Goal: Transaction & Acquisition: Purchase product/service

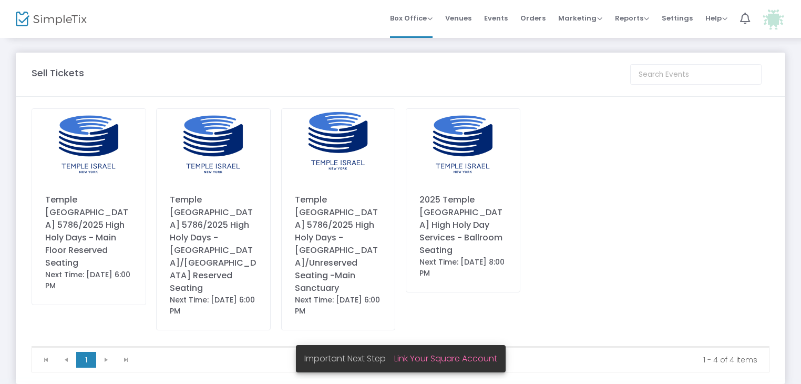
click at [180, 226] on div "Temple [GEOGRAPHIC_DATA] 5786/2025 High Holy Days - [GEOGRAPHIC_DATA]/[GEOGRAPH…" at bounding box center [213, 243] width 87 height 101
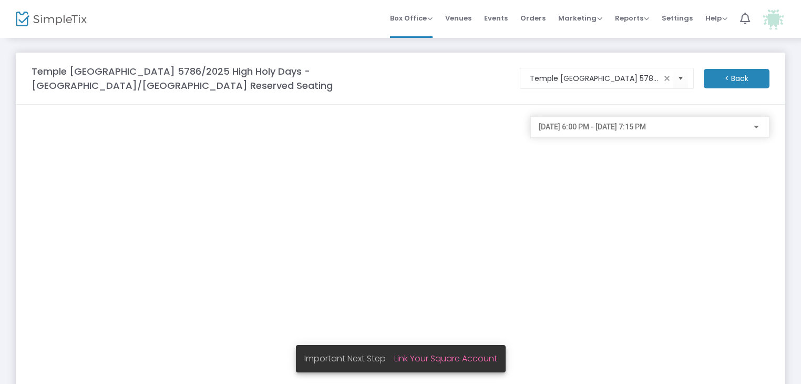
click at [609, 203] on div "9/22/2025 @ 6:00 PM - 9/22/2025 @ 7:15 PM" at bounding box center [650, 342] width 250 height 452
click at [630, 238] on div "9/22/2025 @ 6:00 PM - 9/22/2025 @ 7:15 PM" at bounding box center [650, 342] width 250 height 452
click at [636, 207] on div "9/22/2025 @ 6:00 PM - 9/22/2025 @ 7:15 PM" at bounding box center [650, 342] width 250 height 452
click at [720, 74] on m-button "< Back" at bounding box center [737, 78] width 66 height 19
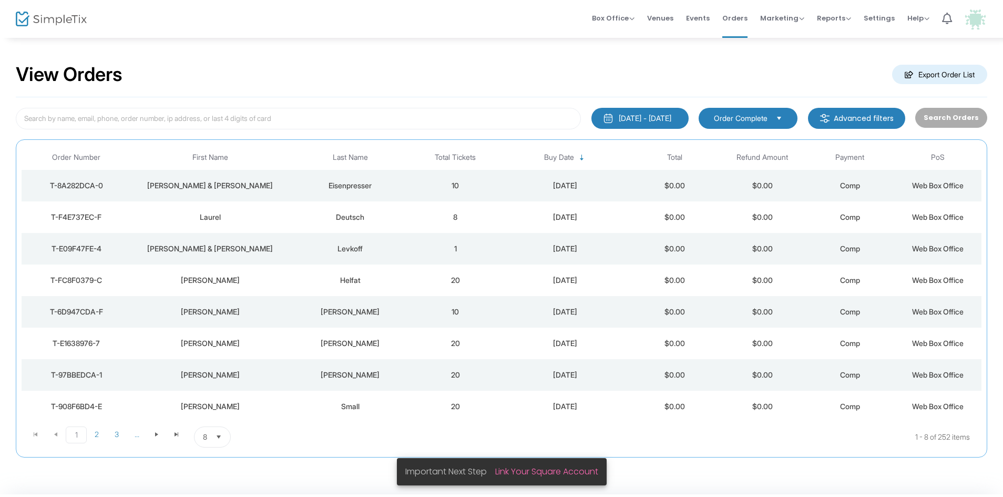
click at [757, 79] on div "View Orders Export Order List" at bounding box center [502, 75] width 972 height 45
click at [733, 19] on span "Orders" at bounding box center [734, 18] width 25 height 27
drag, startPoint x: 742, startPoint y: 16, endPoint x: 707, endPoint y: 17, distance: 35.8
click at [743, 16] on span "Orders" at bounding box center [734, 18] width 25 height 27
click at [618, 17] on span "Box Office" at bounding box center [613, 18] width 43 height 10
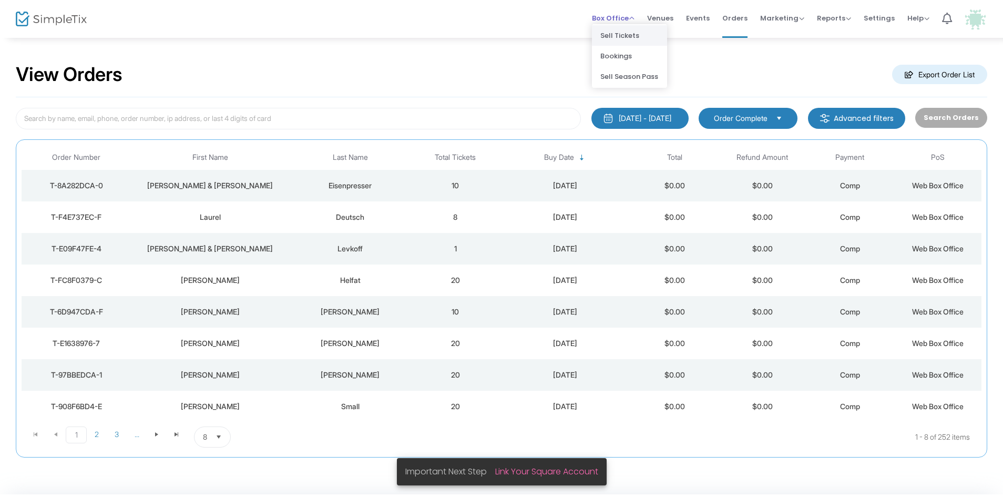
click at [624, 32] on li "Sell Tickets" at bounding box center [629, 35] width 75 height 21
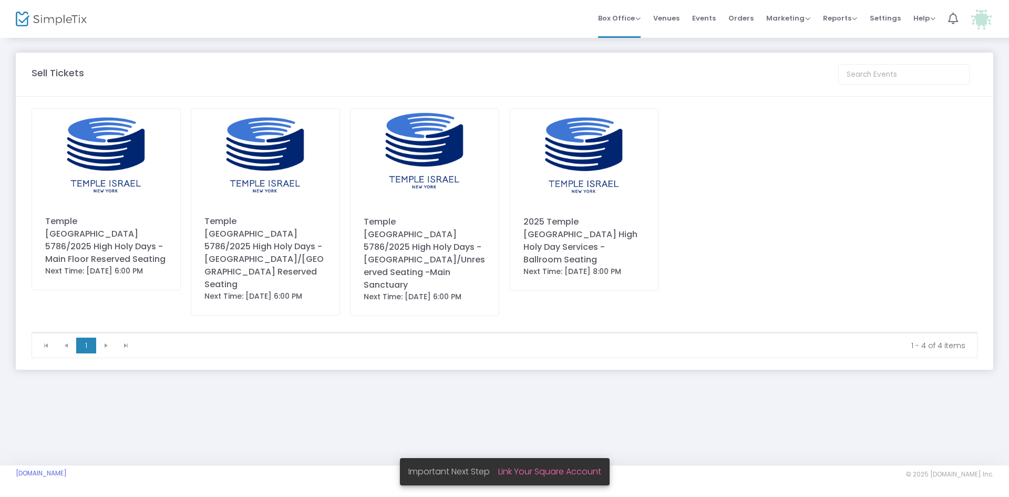
click at [279, 250] on div "Temple [GEOGRAPHIC_DATA] 5786/2025 High Holy Days - [GEOGRAPHIC_DATA]/[GEOGRAPH…" at bounding box center [266, 253] width 122 height 76
